Goal: Transaction & Acquisition: Purchase product/service

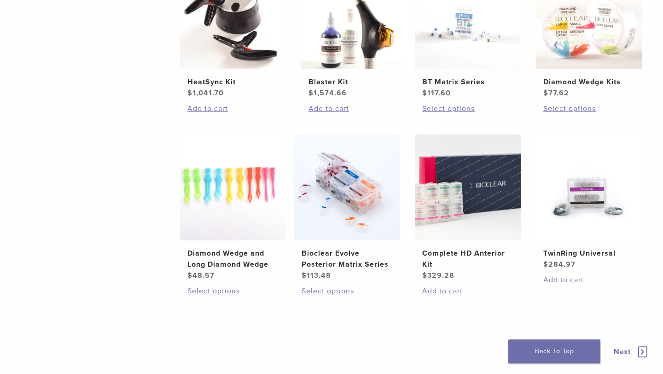
scroll to position [622, 0]
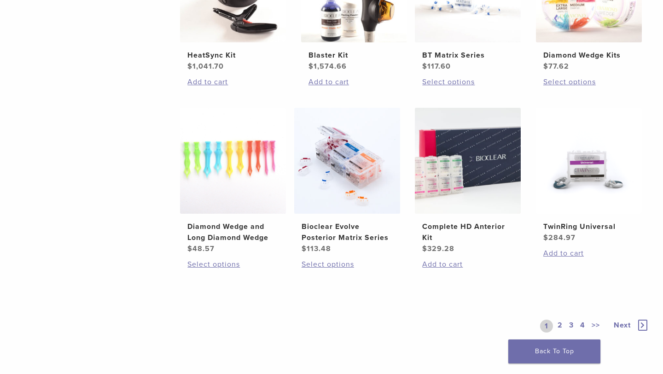
click at [562, 323] on link "2" at bounding box center [560, 325] width 9 height 13
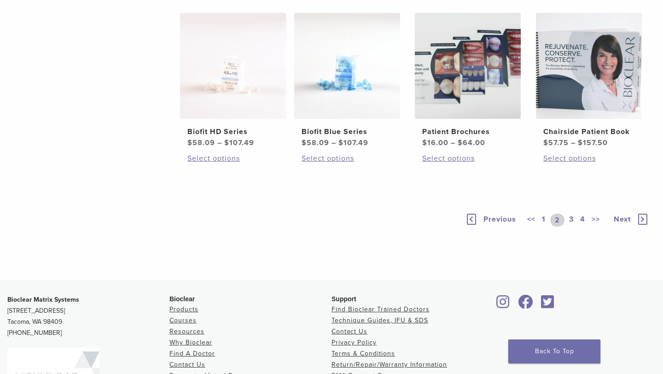
scroll to position [641, 0]
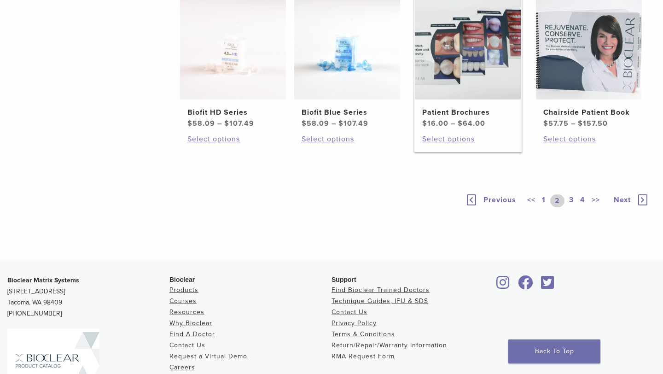
click at [464, 99] on img at bounding box center [468, 47] width 106 height 106
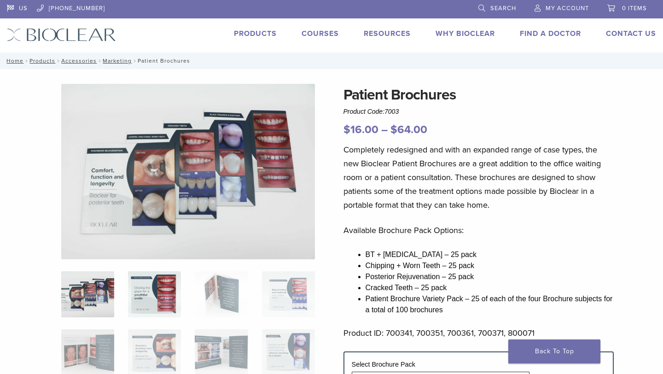
click at [130, 295] on img at bounding box center [154, 294] width 53 height 46
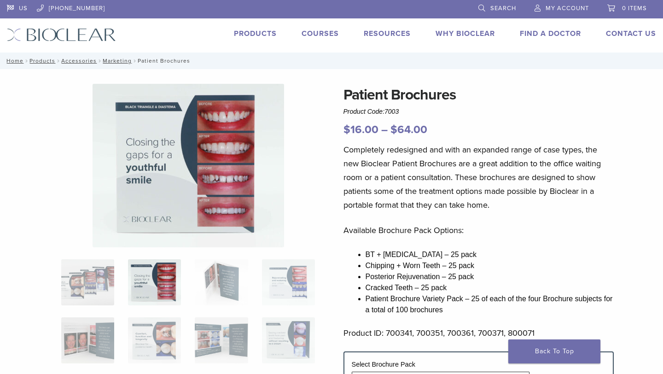
click at [197, 185] on img at bounding box center [188, 165] width 191 height 163
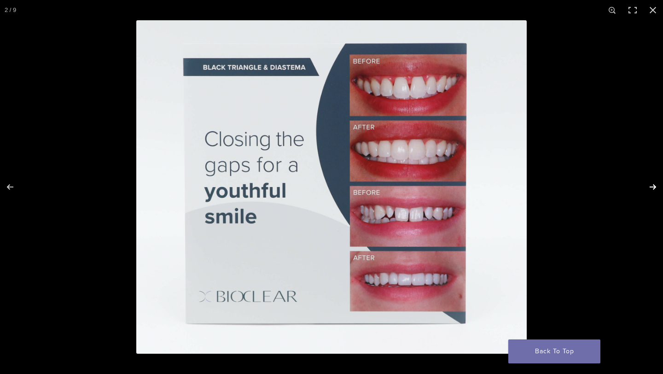
click at [650, 187] on button "Next (arrow right)" at bounding box center [647, 187] width 32 height 46
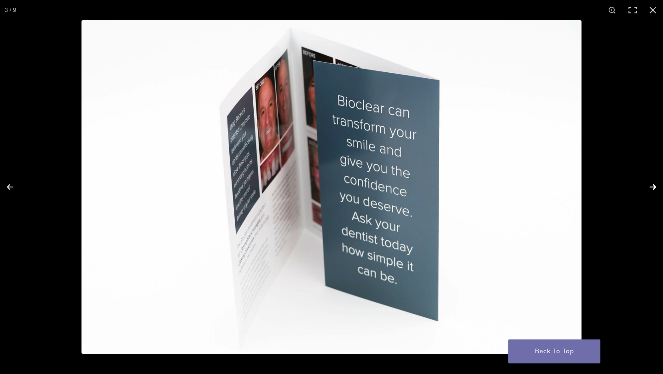
click at [650, 187] on button "Next (arrow right)" at bounding box center [647, 187] width 32 height 46
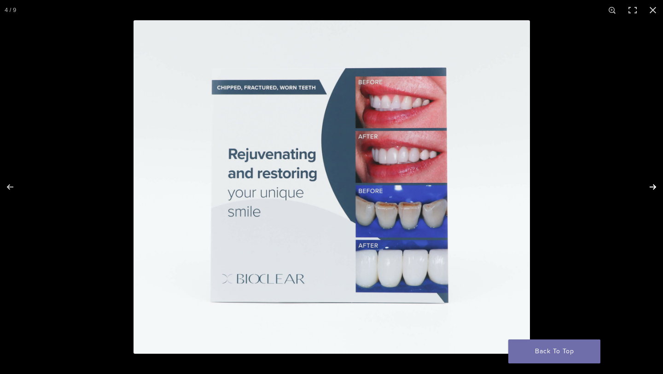
click at [650, 187] on button "Next (arrow right)" at bounding box center [647, 187] width 32 height 46
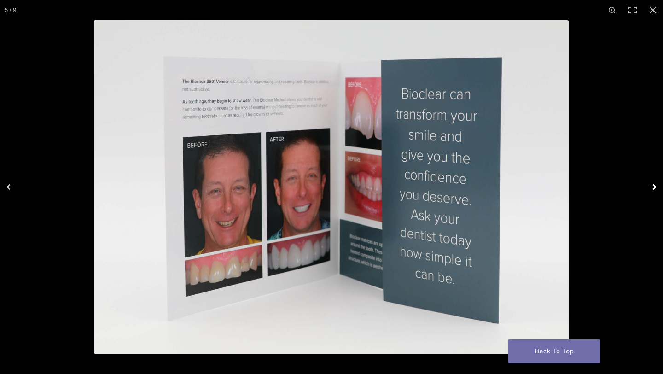
click at [650, 187] on button "Next (arrow right)" at bounding box center [647, 187] width 32 height 46
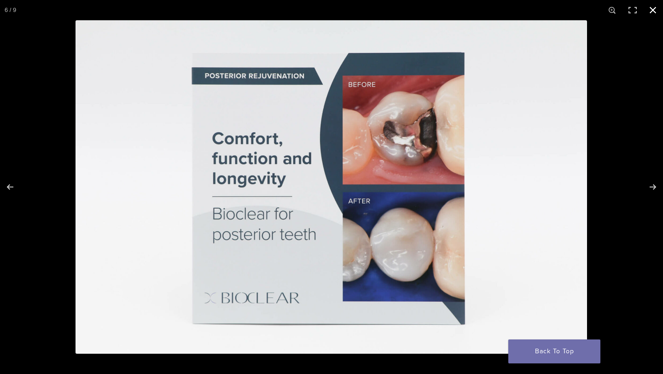
click at [36, 200] on div at bounding box center [331, 187] width 663 height 374
